Goal: Transaction & Acquisition: Purchase product/service

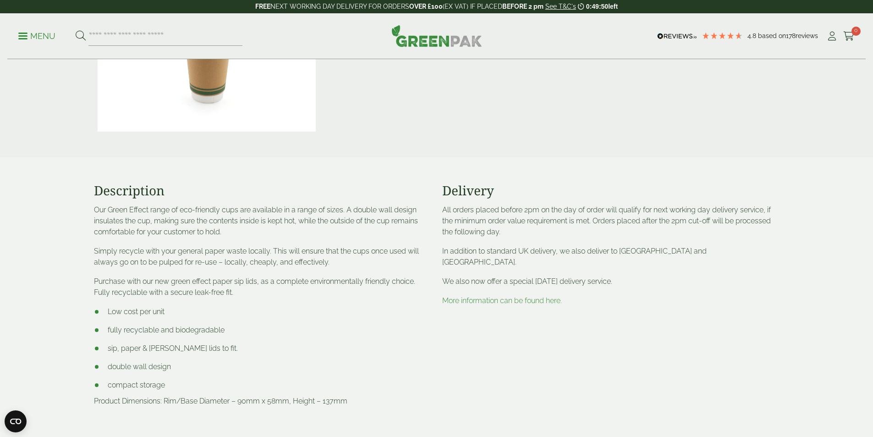
scroll to position [458, 0]
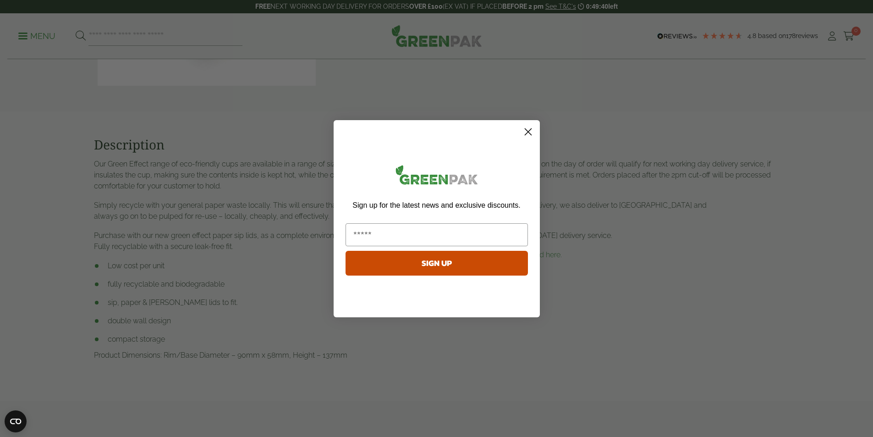
click at [529, 130] on icon "Close dialog" at bounding box center [527, 131] width 6 height 6
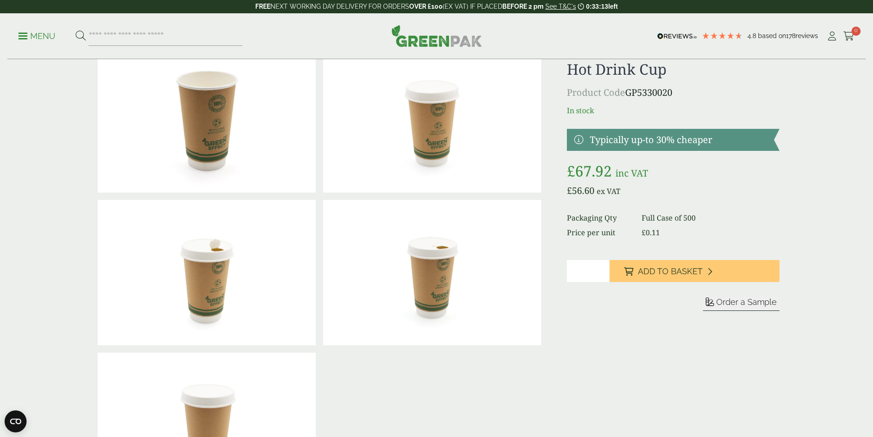
scroll to position [0, 0]
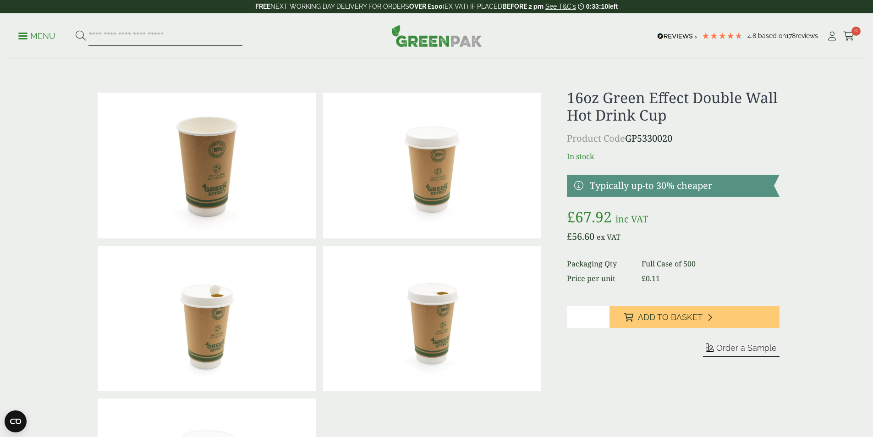
click at [139, 33] on input "search" at bounding box center [165, 36] width 154 height 19
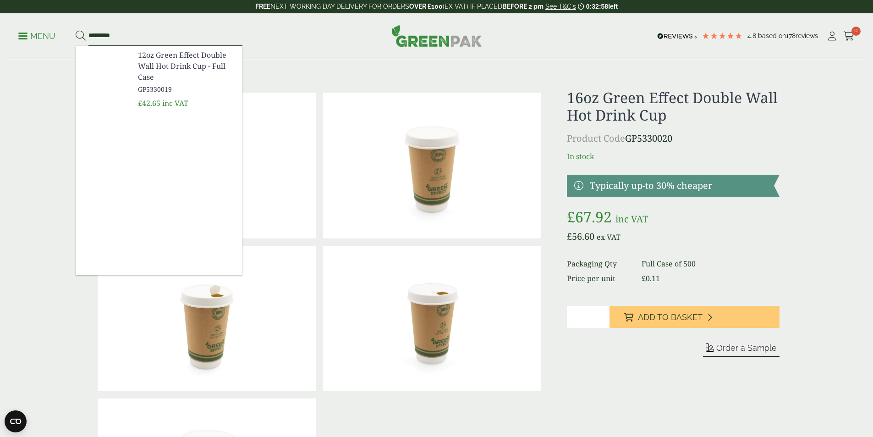
type input "*********"
click at [76, 30] on button at bounding box center [81, 36] width 10 height 12
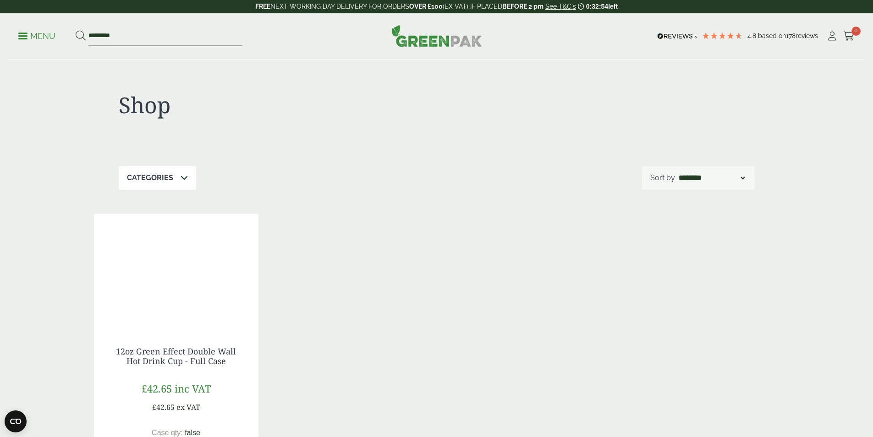
scroll to position [183, 0]
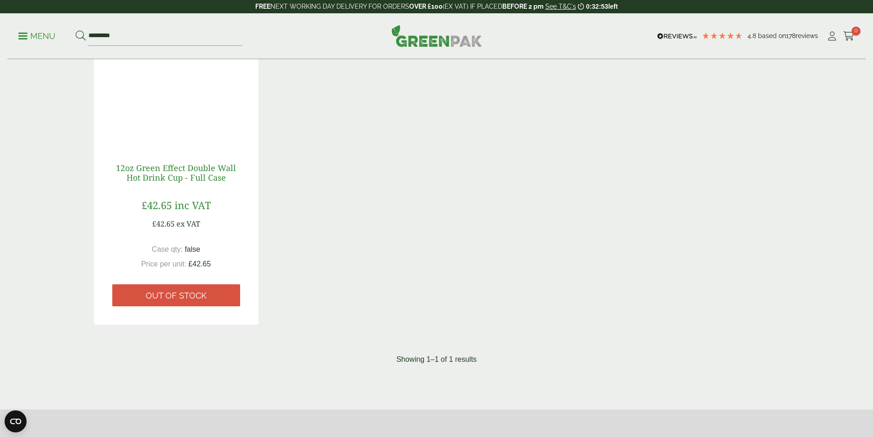
click at [203, 166] on link "12oz Green Effect Double Wall Hot Drink Cup - Full Case" at bounding box center [176, 172] width 120 height 21
